Goal: Check status: Check status

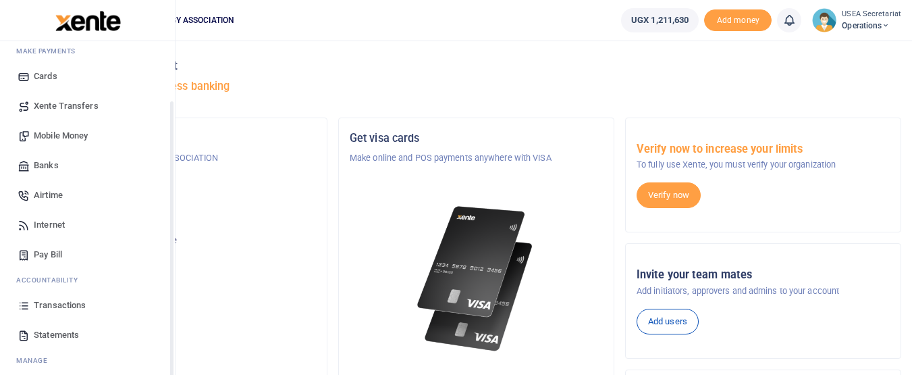
drag, startPoint x: 171, startPoint y: 198, endPoint x: 169, endPoint y: 258, distance: 59.4
click at [169, 258] on div "Start Dashboard M ake Payments Cards Xente Transfers Mobile Money Banks Airtime…" at bounding box center [88, 228] width 176 height 375
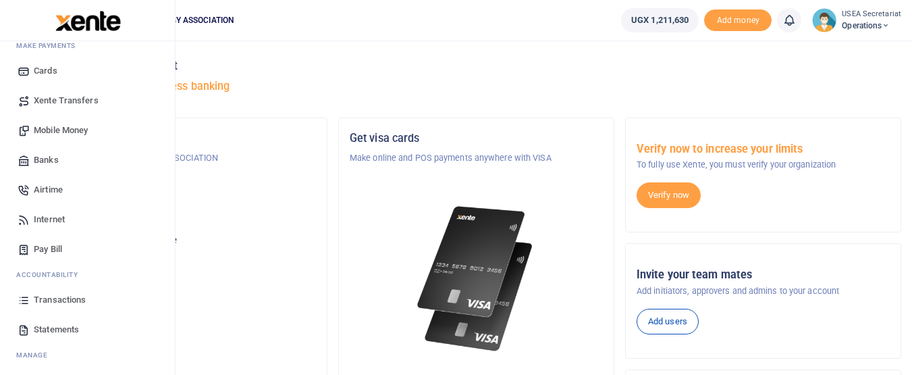
click at [59, 296] on span "Transactions" at bounding box center [60, 300] width 52 height 14
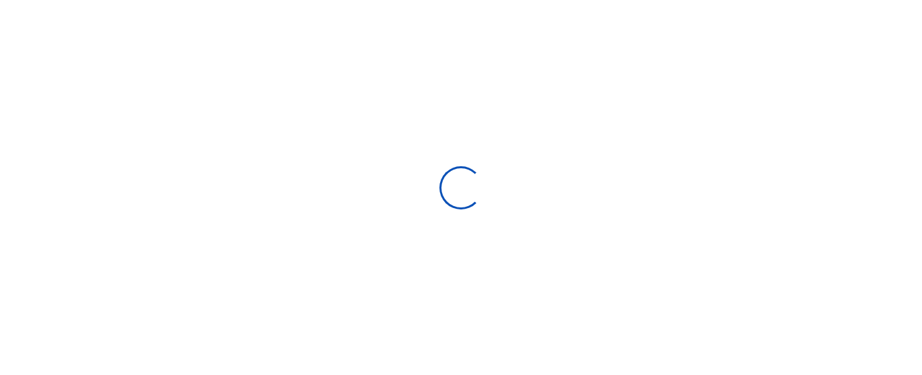
select select
type input "[DATE] - [DATE]"
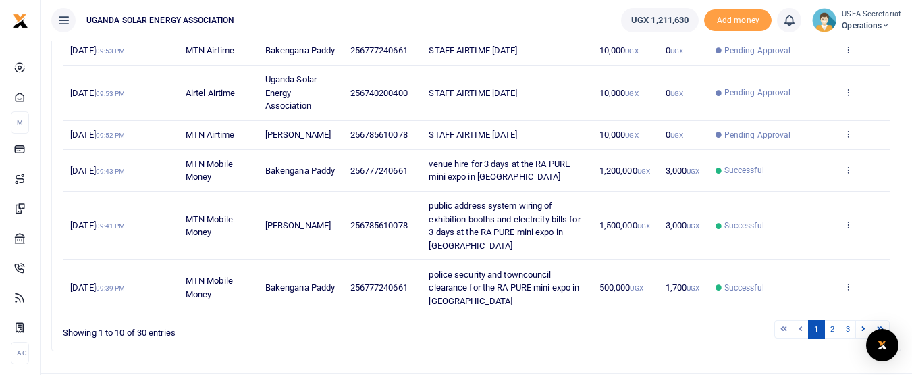
scroll to position [439, 0]
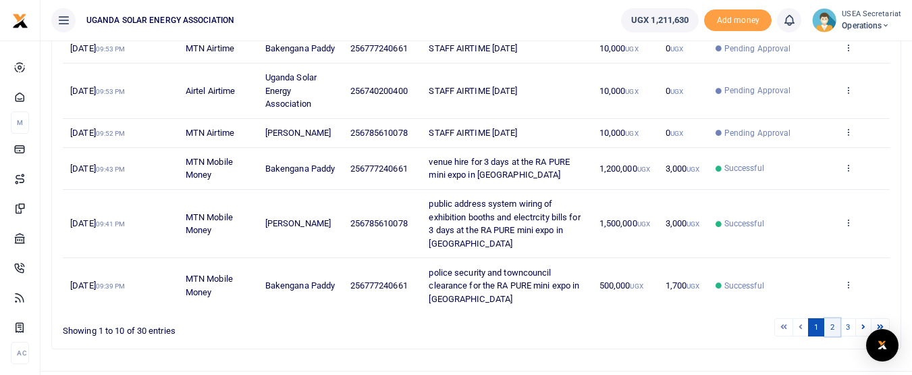
click at [834, 336] on link "2" at bounding box center [832, 327] width 16 height 18
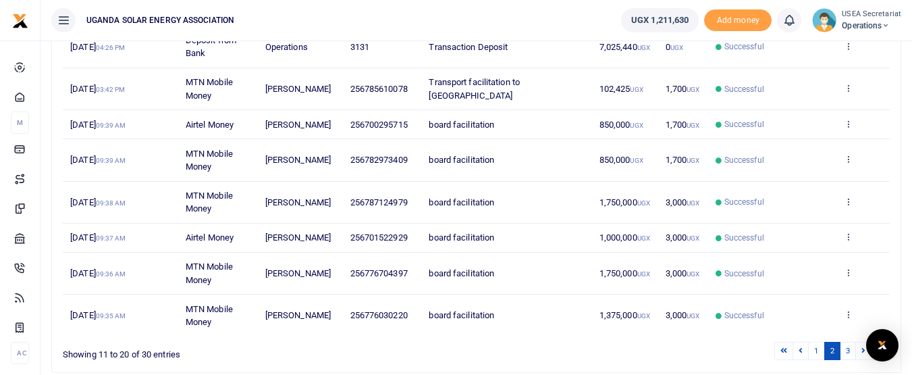
scroll to position [325, 0]
click at [816, 340] on link "1" at bounding box center [816, 349] width 16 height 18
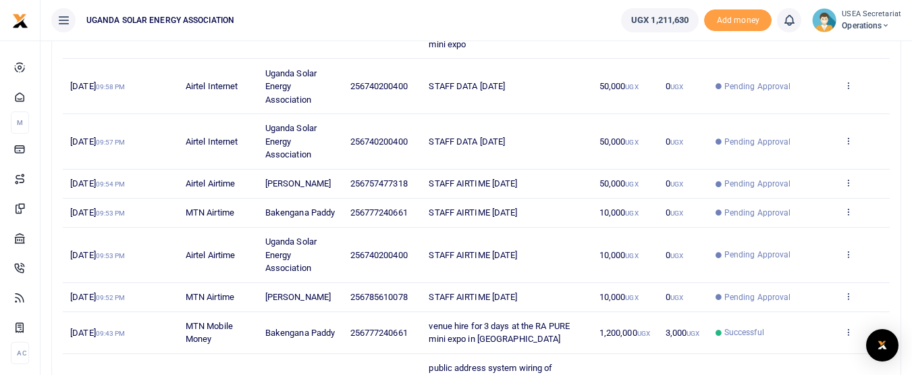
scroll to position [268, 0]
